Goal: Use online tool/utility: Utilize a website feature to perform a specific function

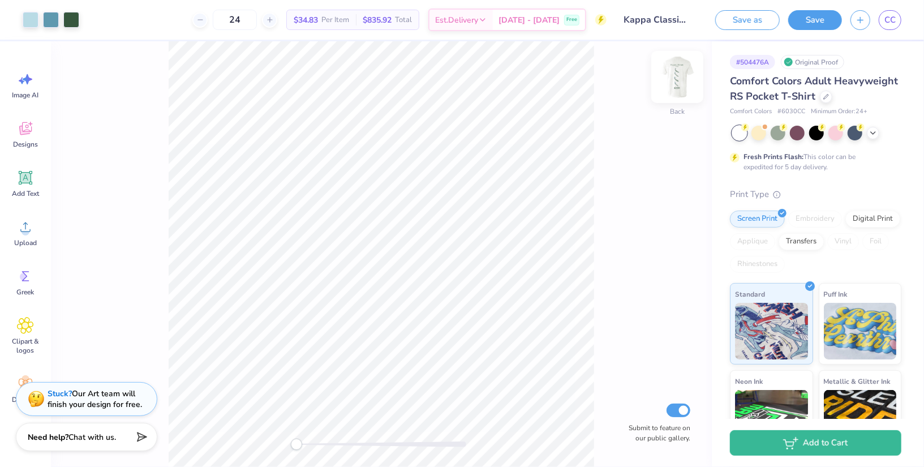
click at [685, 80] on img at bounding box center [677, 76] width 45 height 45
click at [329, 444] on div at bounding box center [381, 444] width 170 height 6
click at [236, 444] on div "Front Submit to feature on our public gallery." at bounding box center [381, 254] width 661 height 426
click at [679, 82] on img at bounding box center [677, 76] width 45 height 45
click at [332, 444] on div at bounding box center [381, 444] width 170 height 6
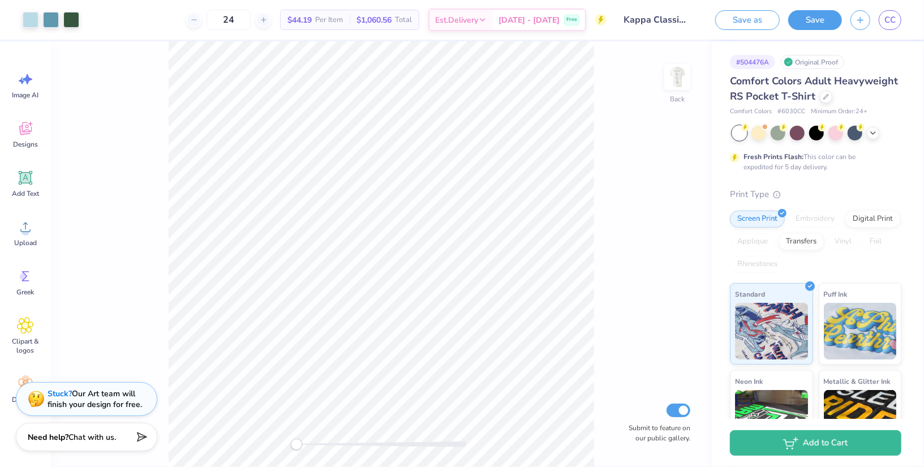
click at [253, 439] on div "Back Submit to feature on our public gallery." at bounding box center [381, 254] width 661 height 426
click at [672, 75] on img at bounding box center [677, 76] width 45 height 45
click at [672, 75] on img at bounding box center [677, 77] width 23 height 23
click at [823, 15] on button "Save" at bounding box center [815, 18] width 54 height 20
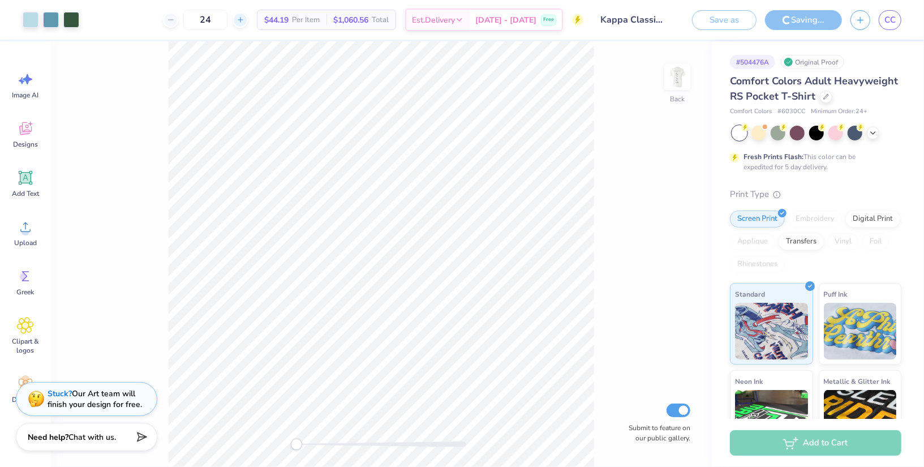
click at [227, 21] on input "24" at bounding box center [205, 20] width 44 height 20
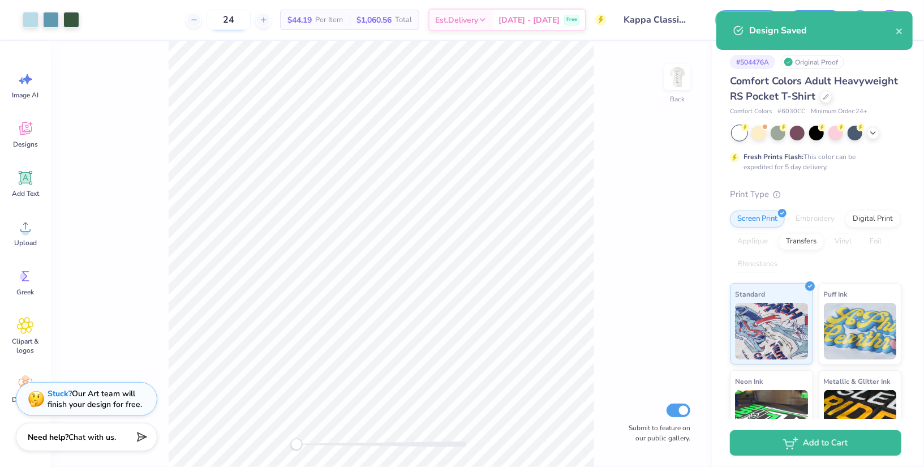
click at [251, 19] on input "24" at bounding box center [229, 20] width 44 height 20
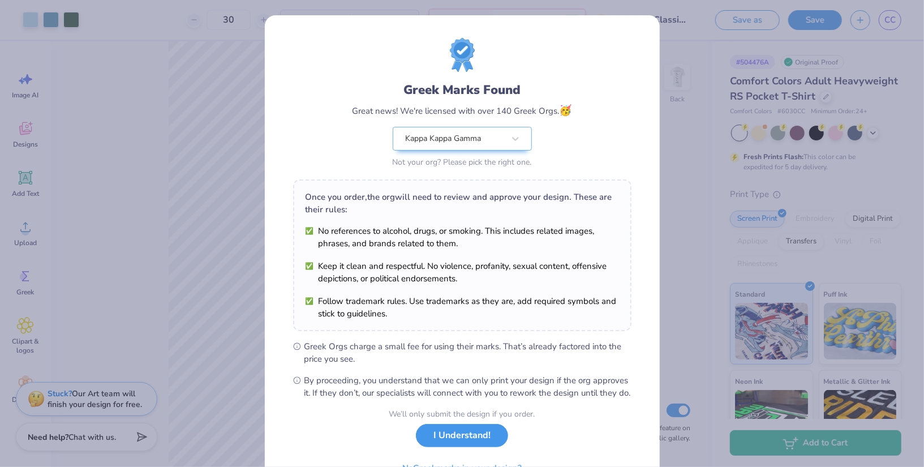
click at [450, 447] on button "I Understand!" at bounding box center [462, 435] width 92 height 23
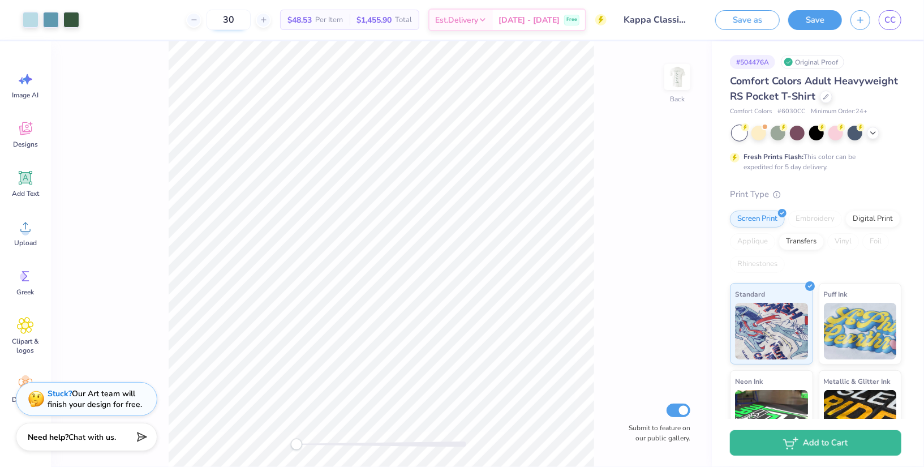
click at [250, 17] on input "30" at bounding box center [229, 20] width 44 height 20
click at [251, 18] on input "40" at bounding box center [229, 20] width 44 height 20
type input "24"
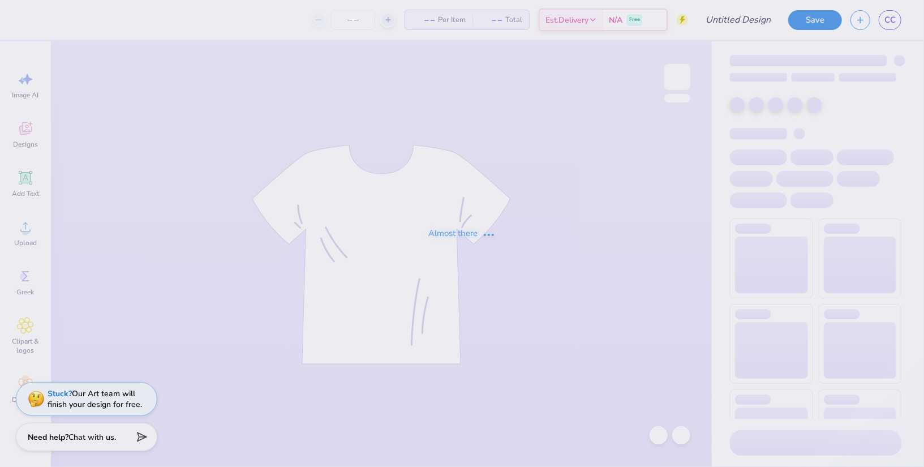
type input "Kappa Classic - idea 2"
type input "30"
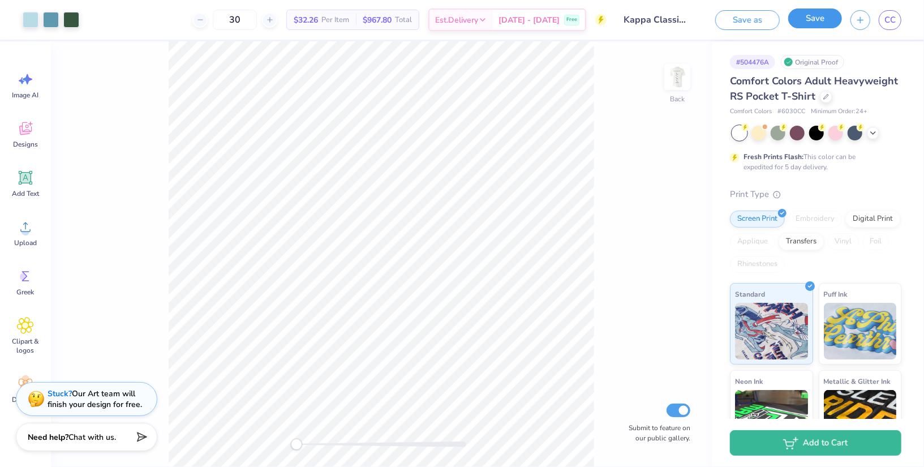
click at [805, 26] on button "Save" at bounding box center [815, 18] width 54 height 20
